Goal: Navigation & Orientation: Find specific page/section

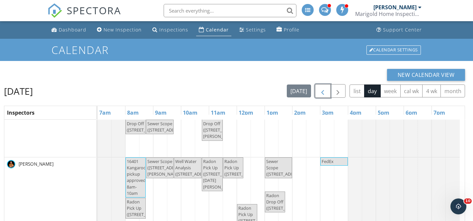
click at [322, 91] on span "button" at bounding box center [322, 91] width 8 height 8
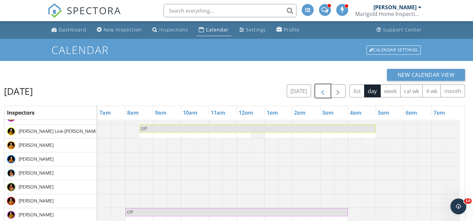
scroll to position [141, 0]
click at [322, 91] on span "button" at bounding box center [322, 91] width 8 height 8
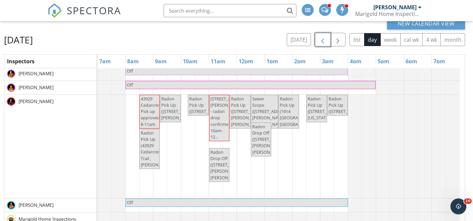
scroll to position [52, 0]
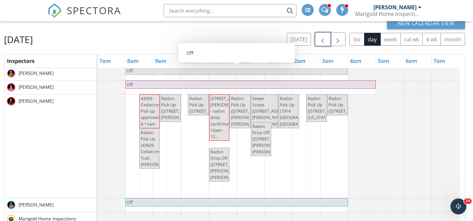
click at [322, 41] on span "button" at bounding box center [322, 39] width 8 height 8
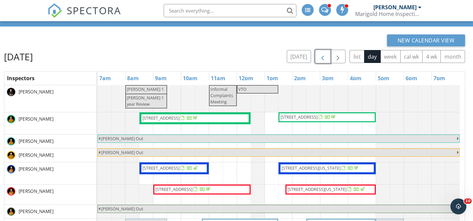
click at [322, 57] on span "button" at bounding box center [322, 57] width 8 height 8
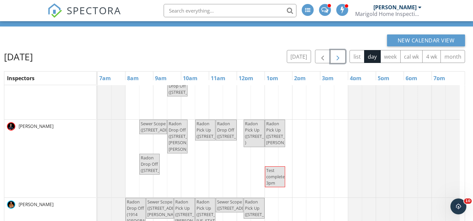
click at [337, 58] on span "button" at bounding box center [338, 57] width 8 height 8
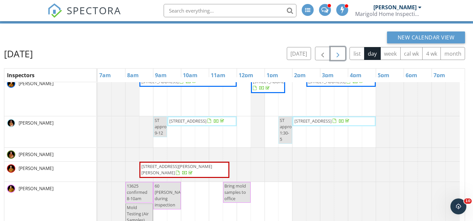
scroll to position [154, 0]
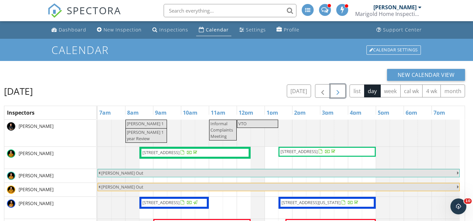
click at [336, 92] on span "button" at bounding box center [338, 91] width 8 height 8
